Goal: Find specific page/section: Find specific page/section

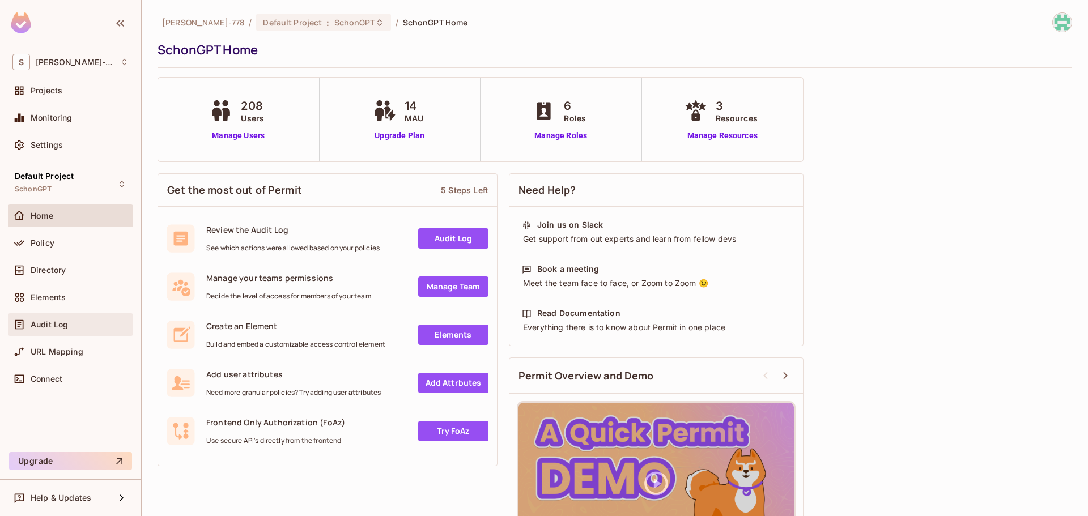
click at [74, 317] on div "Audit Log" at bounding box center [70, 324] width 125 height 23
